Goal: Participate in discussion: Engage in conversation with other users on a specific topic

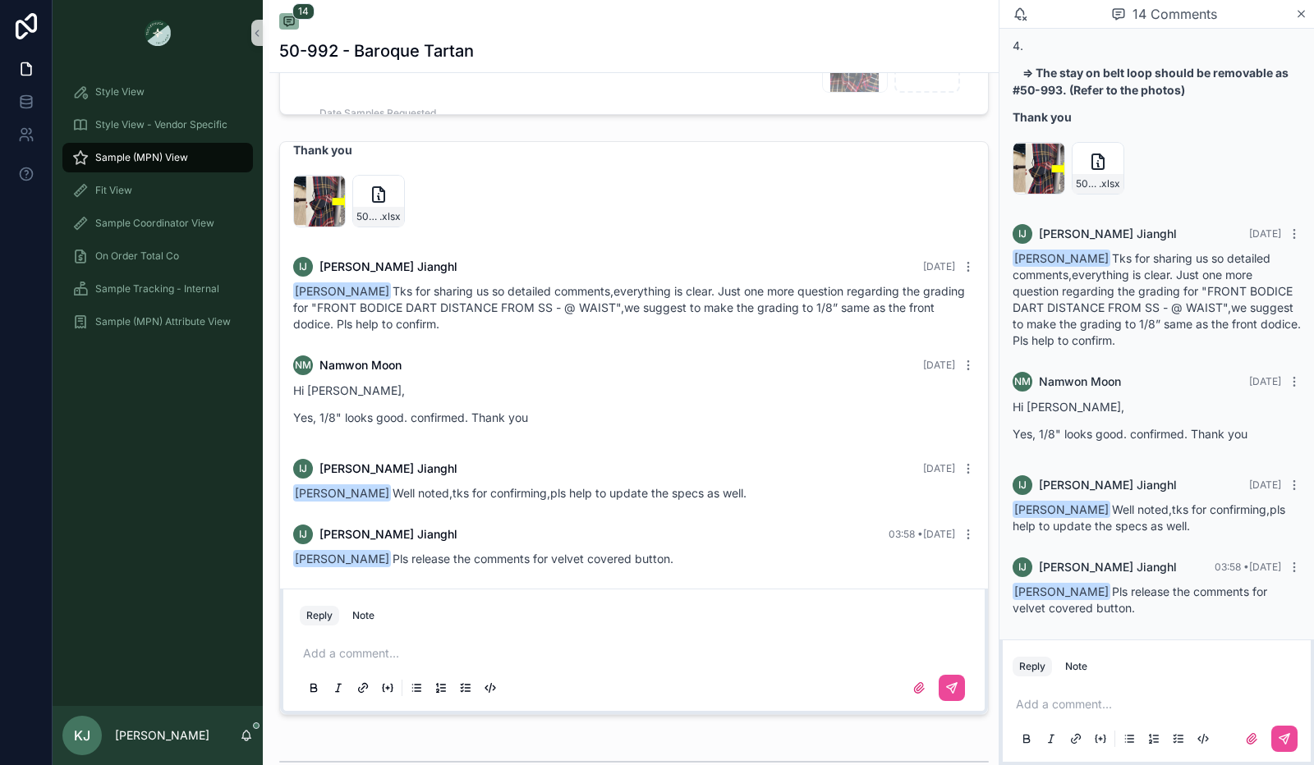
scroll to position [1114, 0]
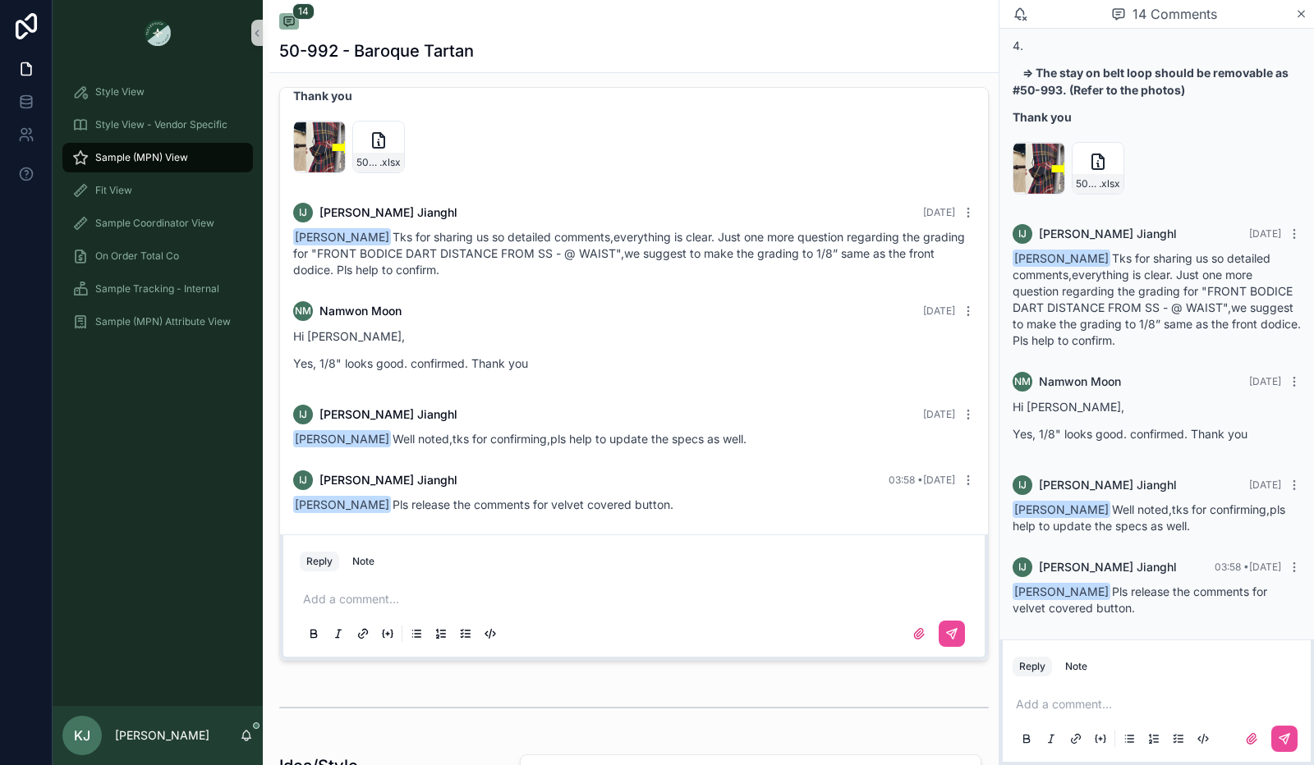
click at [590, 608] on p "scrollable content" at bounding box center [637, 599] width 668 height 16
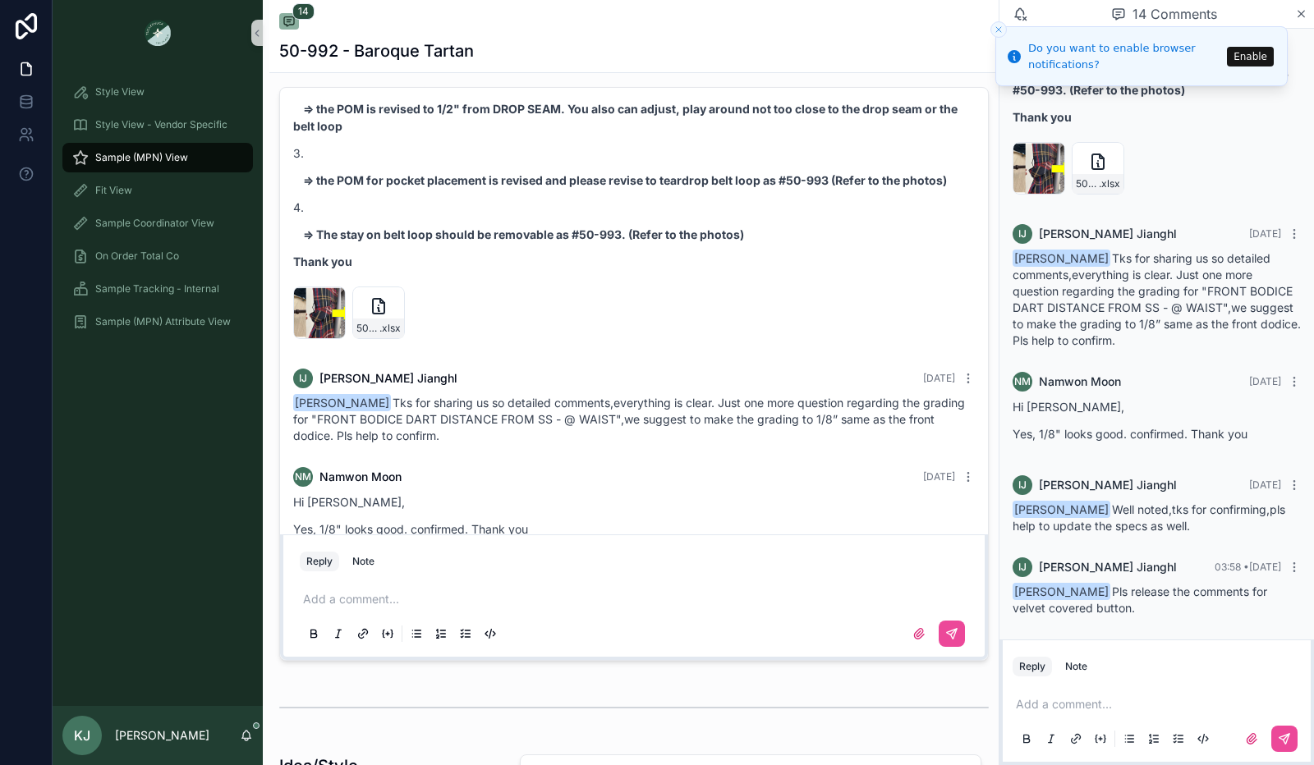
scroll to position [1404, 0]
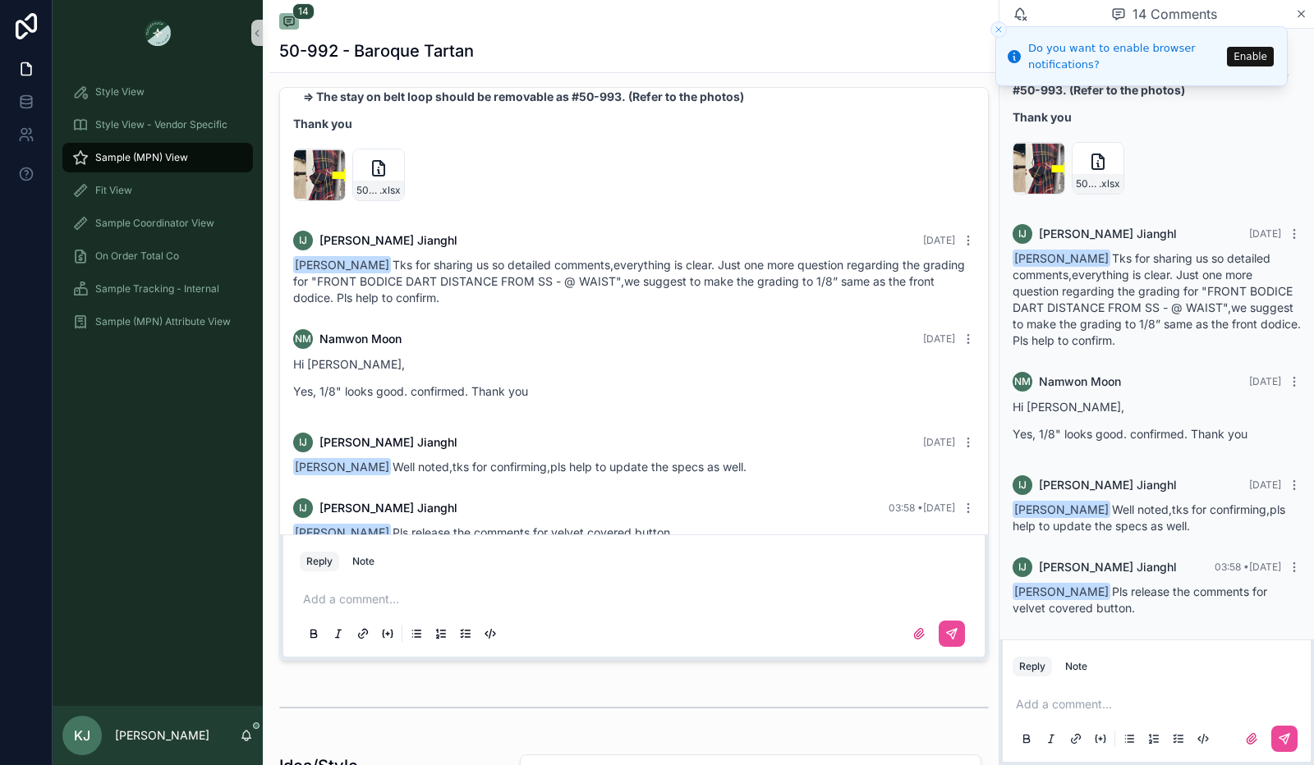
click at [434, 608] on p "scrollable content" at bounding box center [637, 599] width 668 height 16
click at [946, 647] on button "scrollable content" at bounding box center [952, 634] width 26 height 26
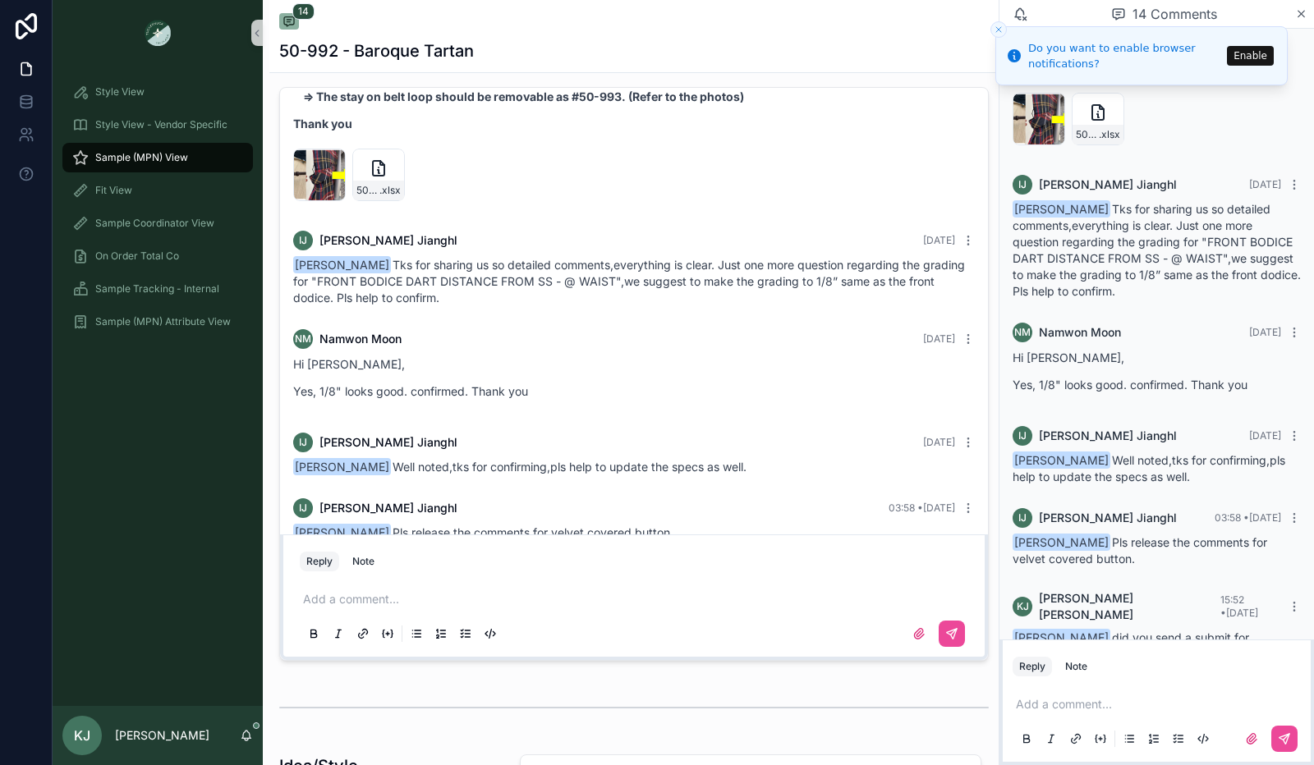
click at [997, 31] on icon "Close toast" at bounding box center [999, 30] width 10 height 10
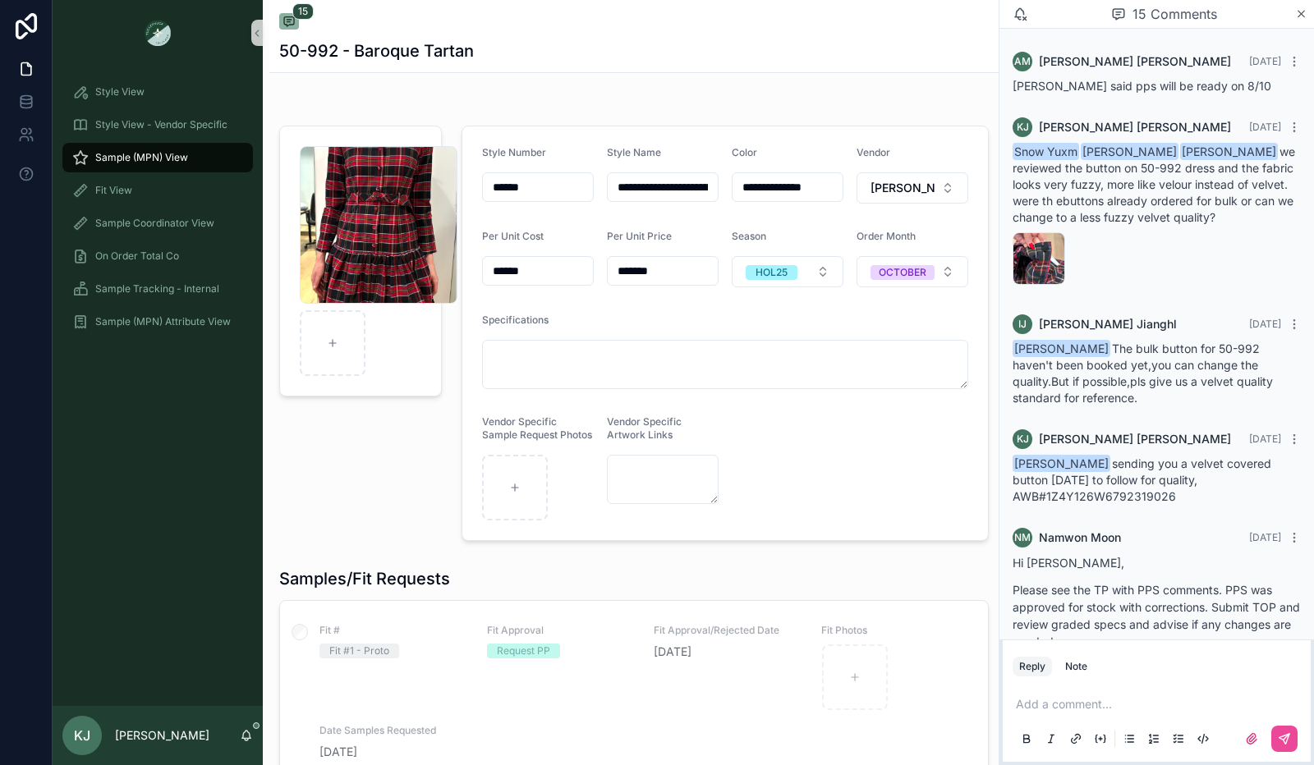
scroll to position [1955, 0]
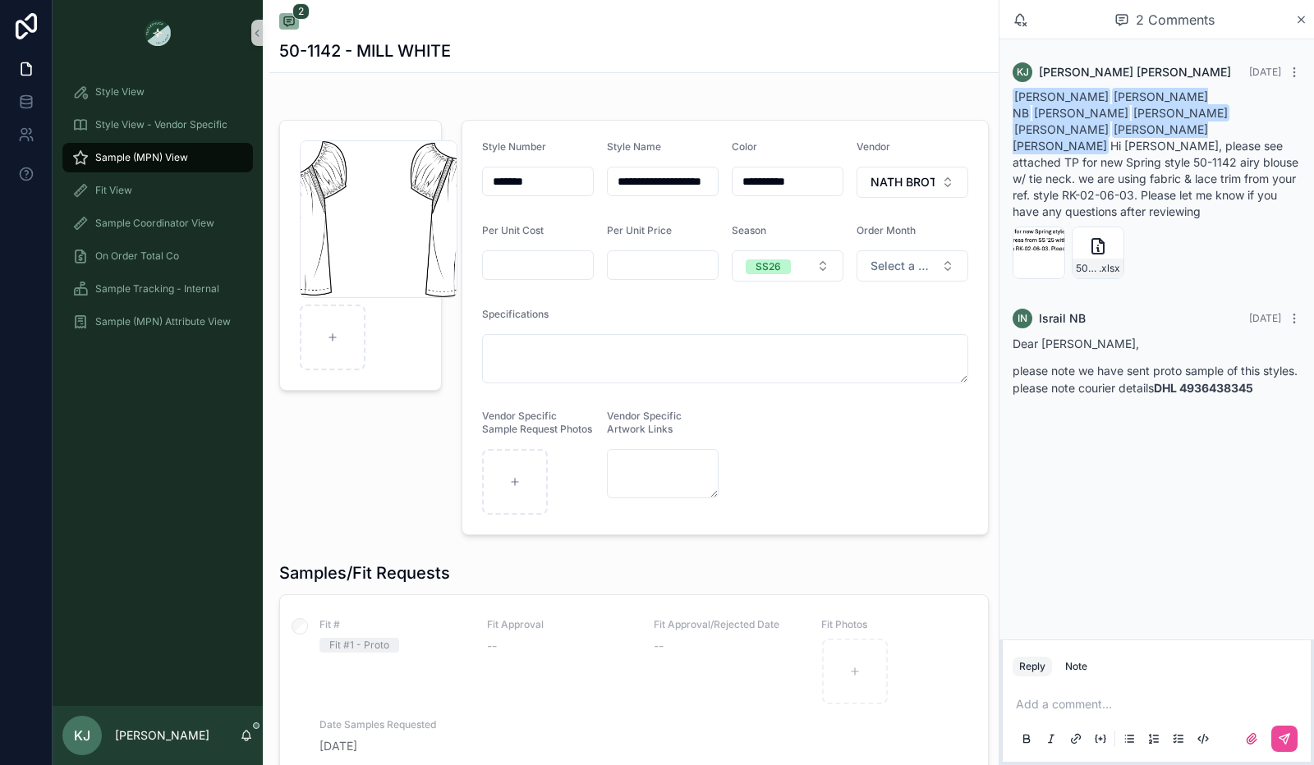
scroll to position [34, 0]
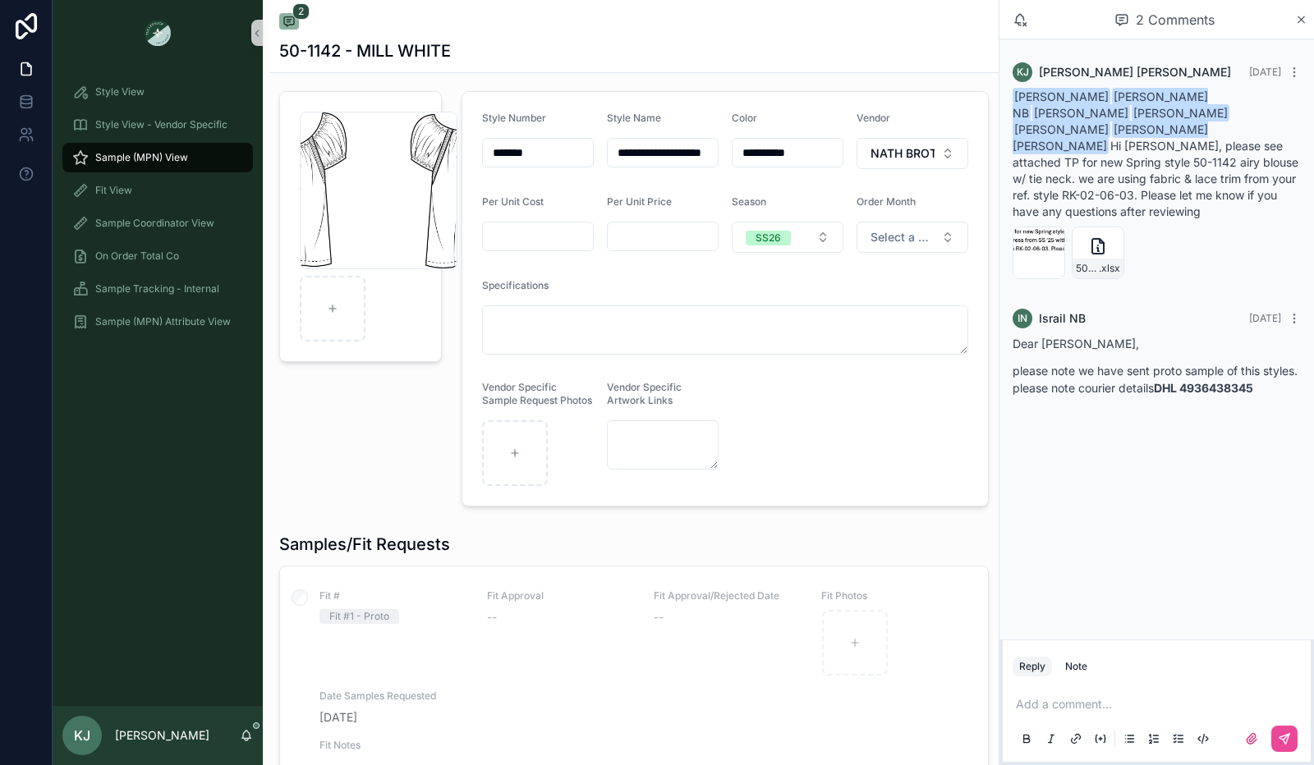
click at [1031, 707] on p "scrollable content" at bounding box center [1160, 704] width 288 height 16
click at [1313, 119] on div "KJ Katherine Jenkins 22 days ago Samarth Bhardwaj Vidur NB Loretta Lee Anna Mat…" at bounding box center [1156, 234] width 315 height 390
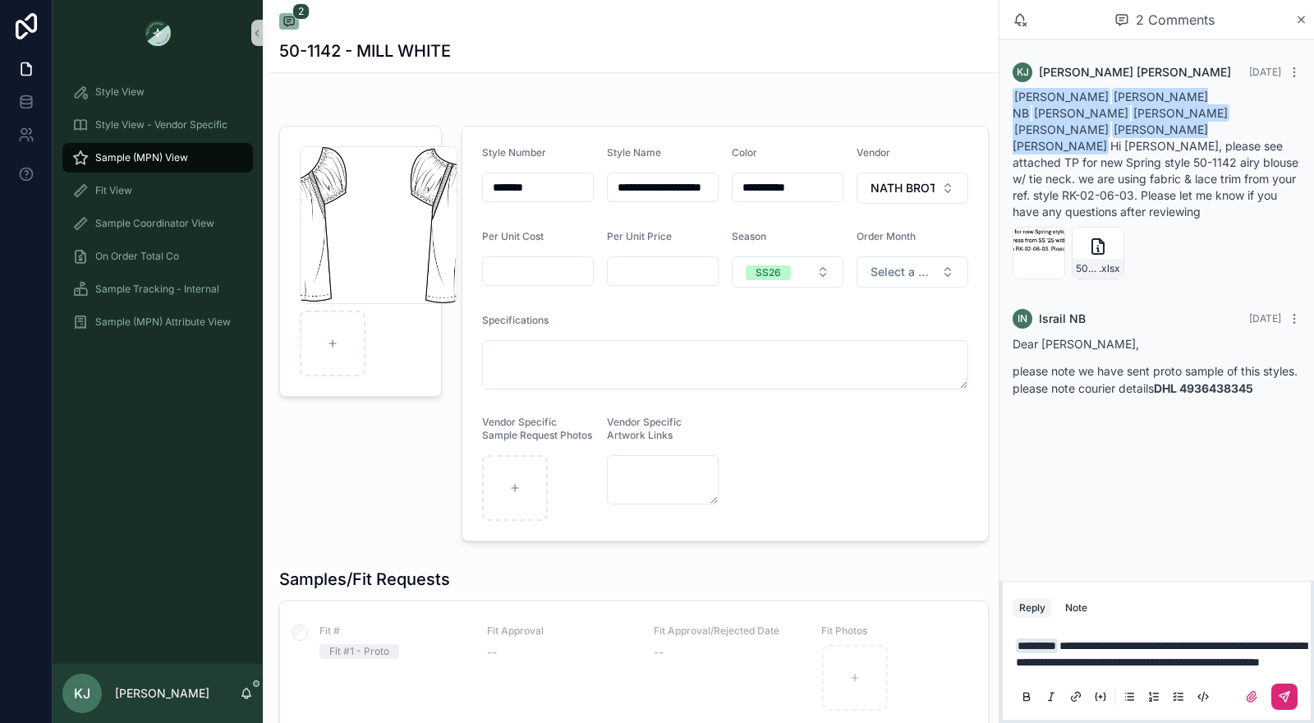
click at [1293, 702] on button "scrollable content" at bounding box center [1284, 696] width 26 height 26
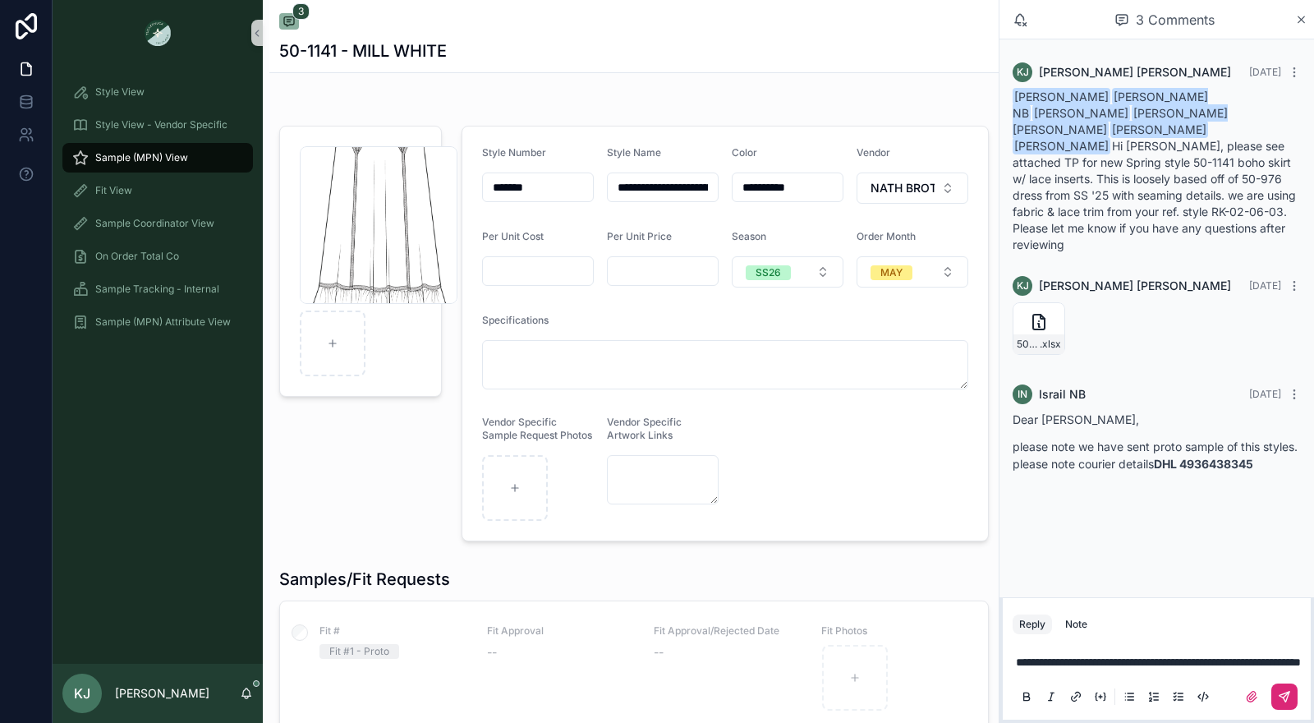
click at [1286, 689] on button "scrollable content" at bounding box center [1284, 696] width 26 height 26
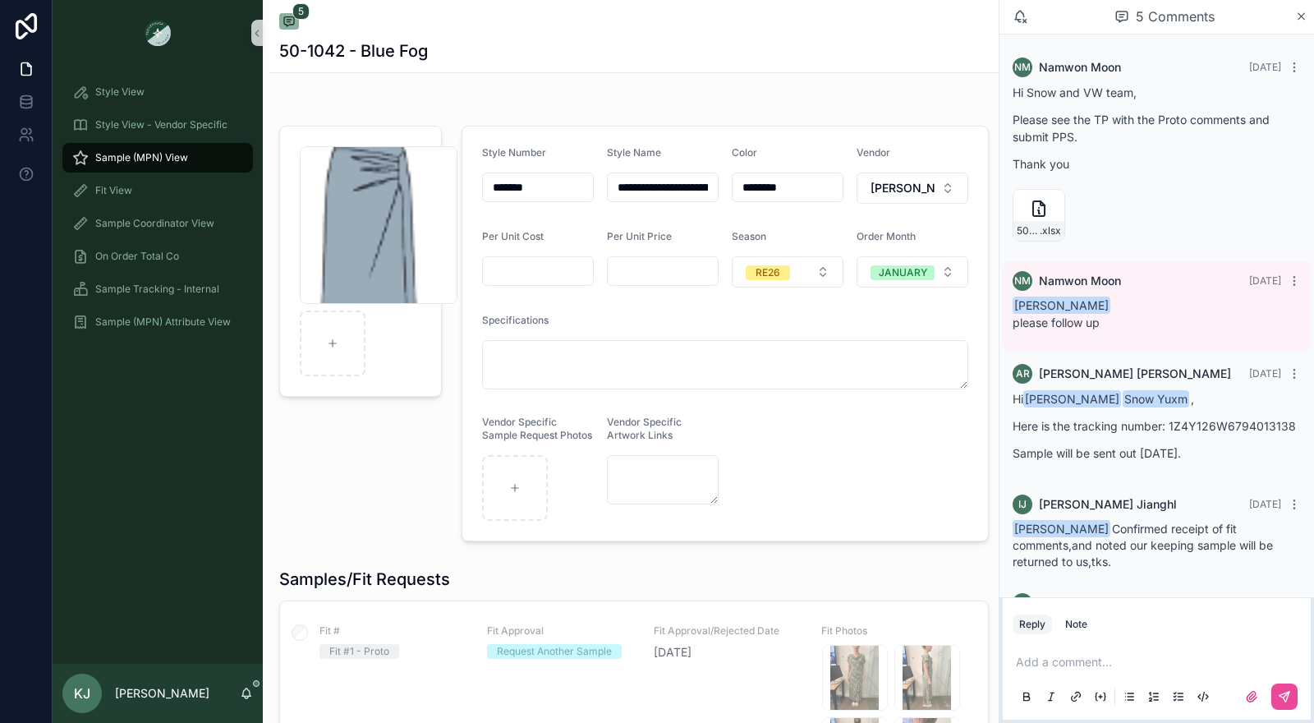
scroll to position [95, 0]
